Goal: Transaction & Acquisition: Purchase product/service

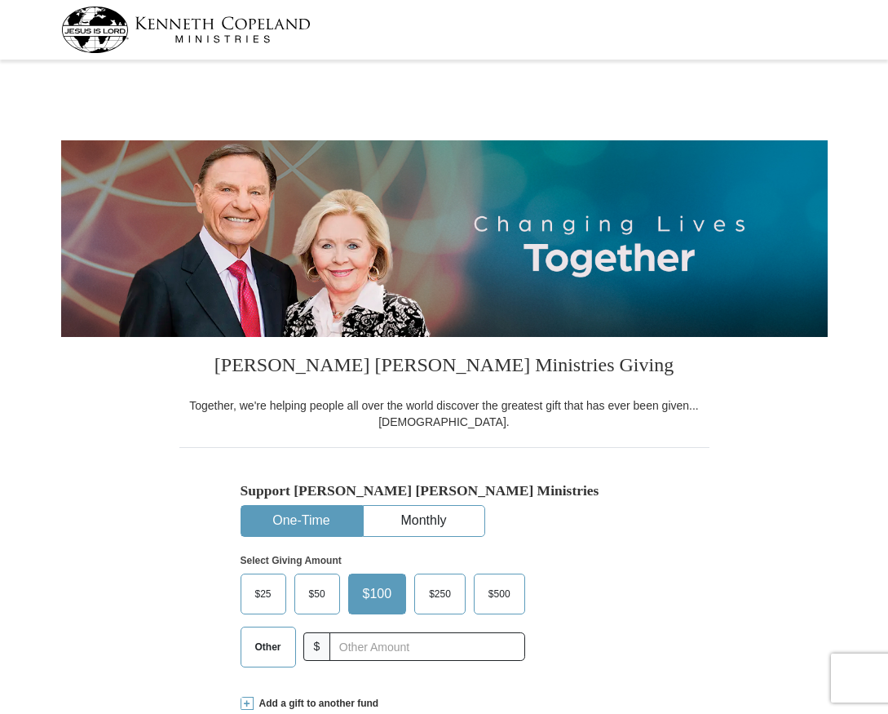
select select "[GEOGRAPHIC_DATA]"
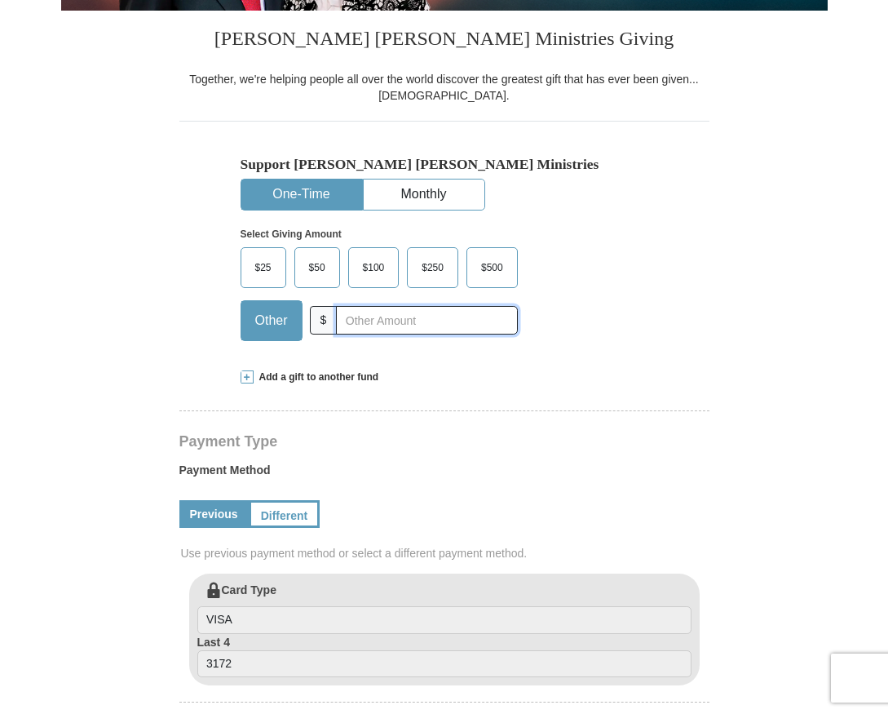
click at [368, 320] on input "text" at bounding box center [426, 320] width 181 height 29
type input "20"
click at [697, 338] on div "Support [PERSON_NAME] [PERSON_NAME] Ministries One-Time Monthly Select Giving A…" at bounding box center [444, 237] width 530 height 232
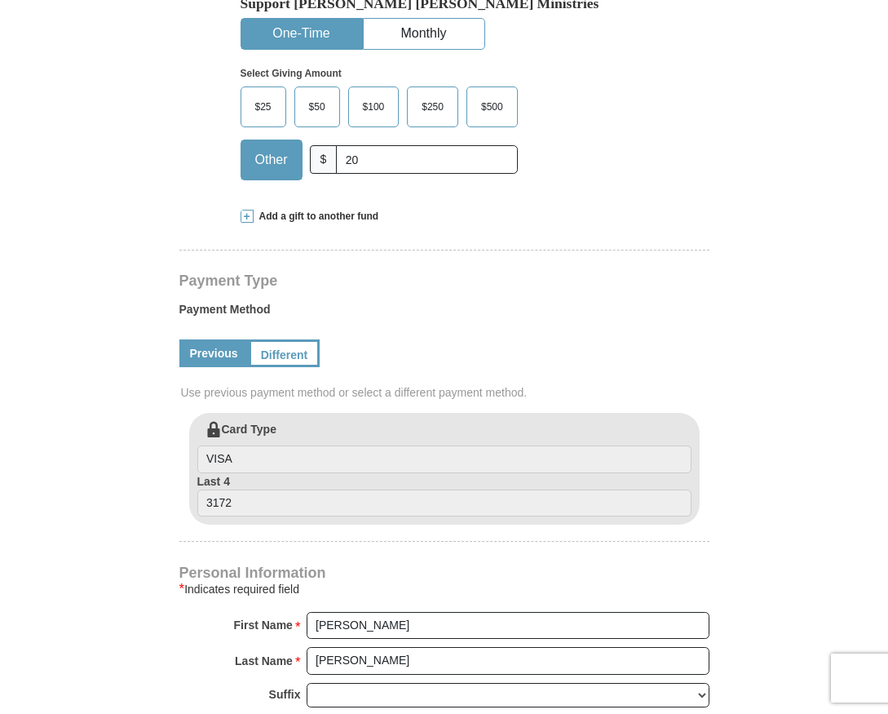
scroll to position [489, 0]
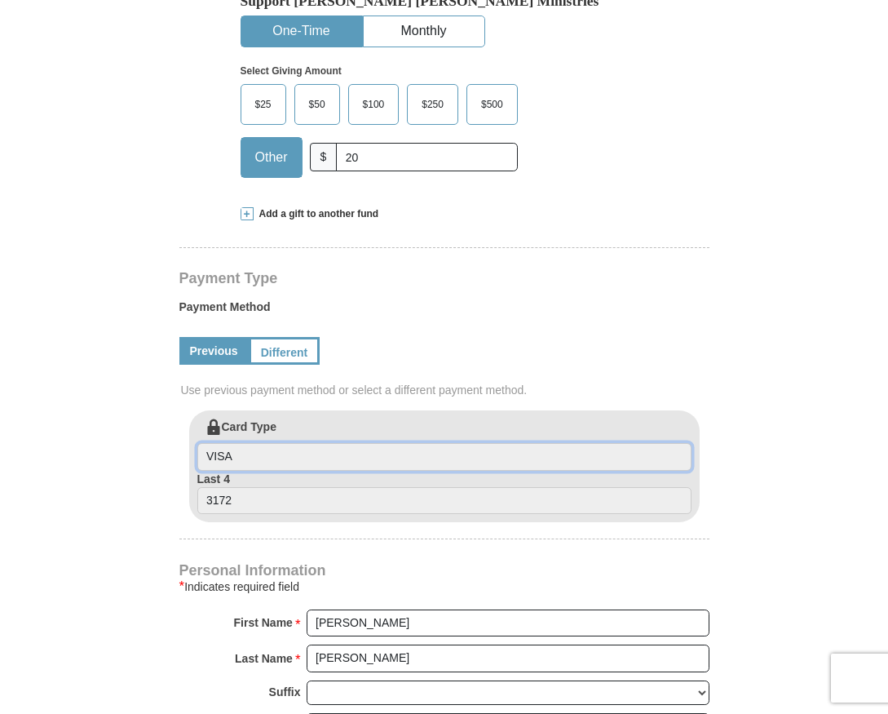
click at [348, 461] on input "VISA" at bounding box center [444, 457] width 494 height 28
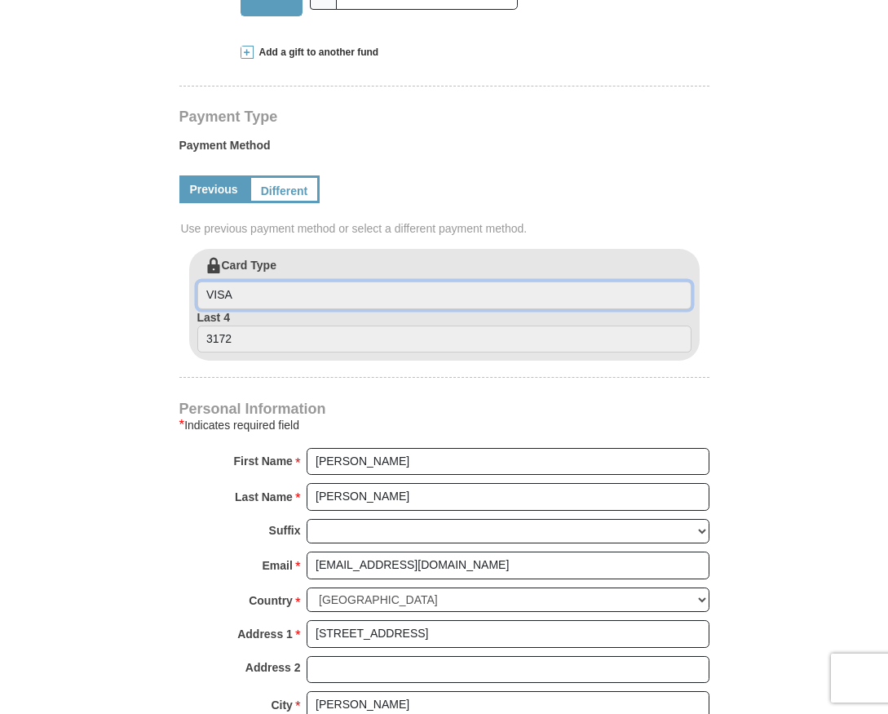
scroll to position [652, 0]
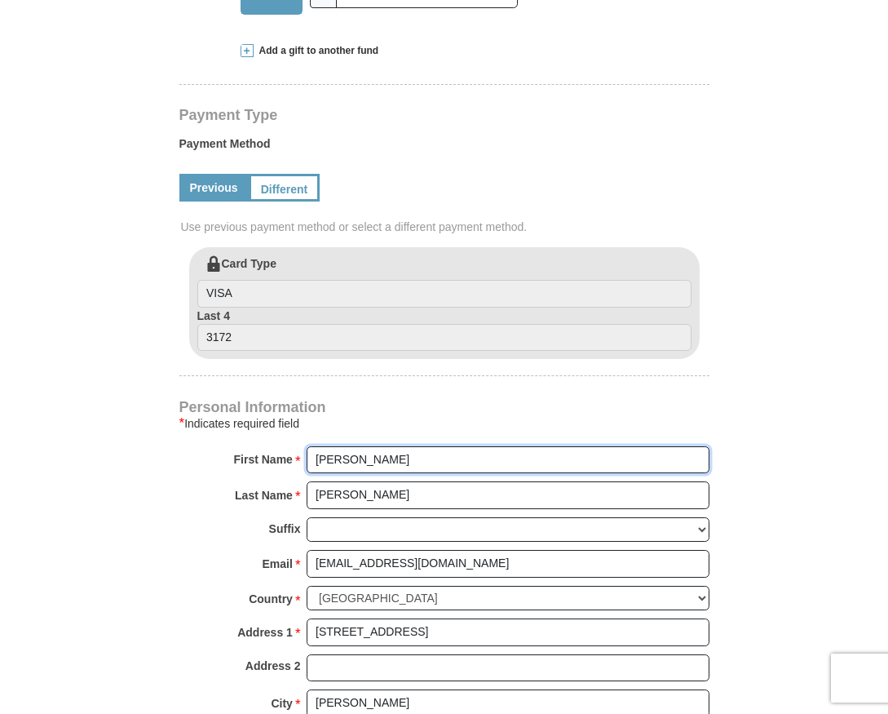
click at [407, 456] on input "[PERSON_NAME]" at bounding box center [508, 460] width 403 height 28
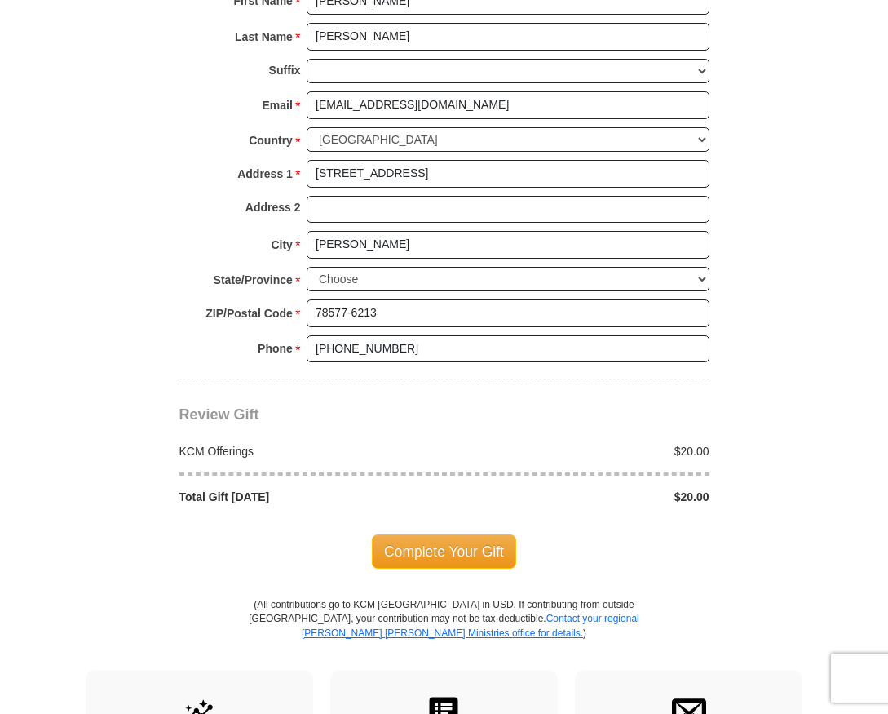
scroll to position [1142, 0]
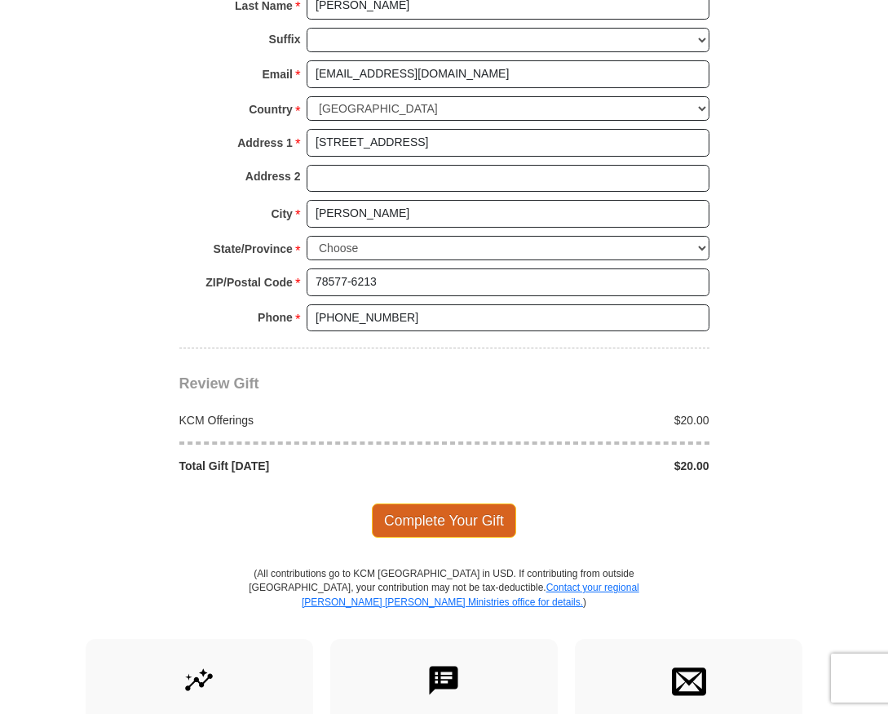
click at [453, 516] on span "Complete Your Gift" at bounding box center [444, 520] width 144 height 34
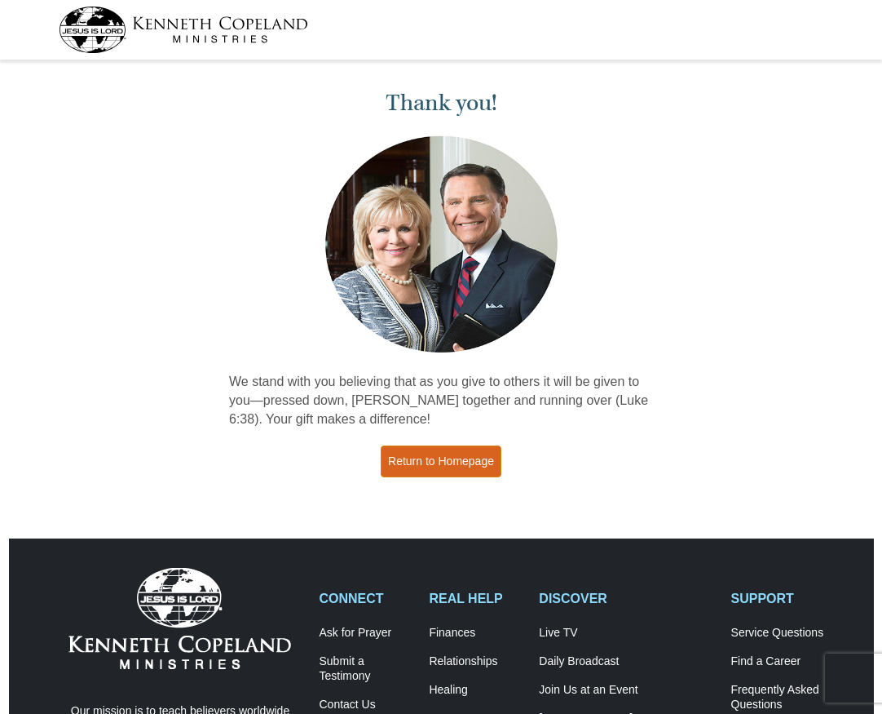
click at [461, 456] on link "Return to Homepage" at bounding box center [441, 461] width 121 height 32
